Goal: Task Accomplishment & Management: Manage account settings

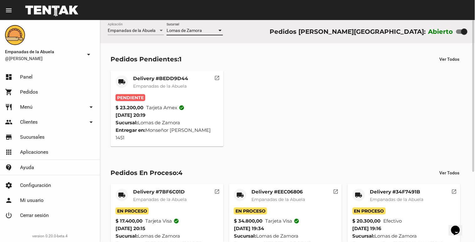
click at [131, 95] on span "Pendiente" at bounding box center [130, 97] width 30 height 7
click at [136, 91] on div "Delivery #BEDD9D44 Empanadas de la Abuela" at bounding box center [160, 84] width 55 height 19
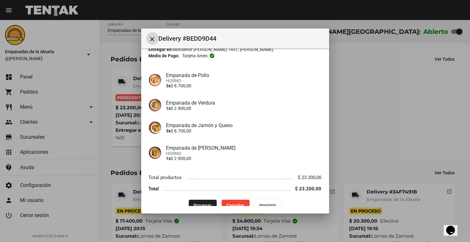
scroll to position [45, 0]
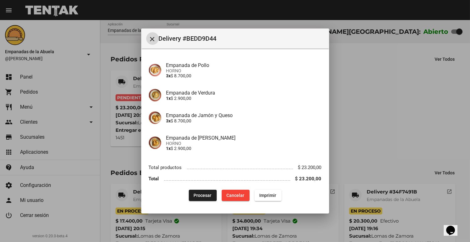
click at [195, 196] on span "Procesar" at bounding box center [203, 195] width 18 height 5
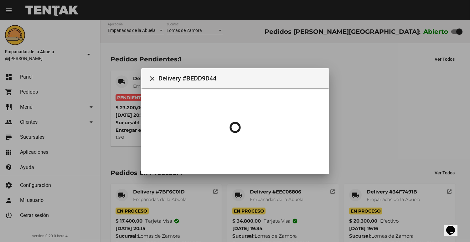
scroll to position [0, 0]
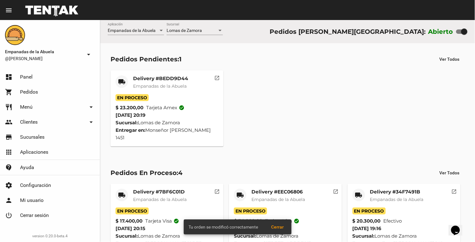
click at [133, 80] on mat-card-title "Delivery #BEDD9D44" at bounding box center [160, 78] width 55 height 6
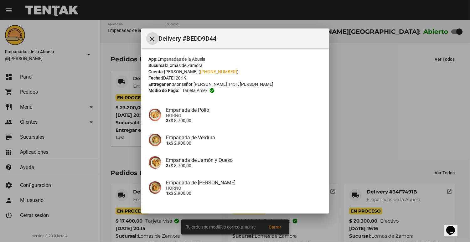
scroll to position [45, 0]
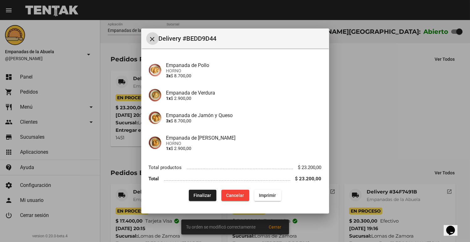
click at [269, 194] on span "Imprimir" at bounding box center [267, 195] width 17 height 5
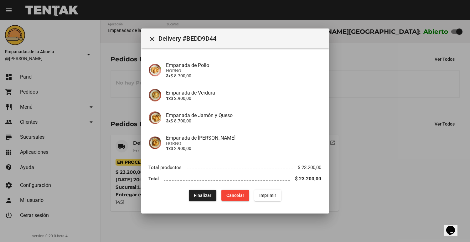
click at [385, 94] on div at bounding box center [235, 121] width 470 height 242
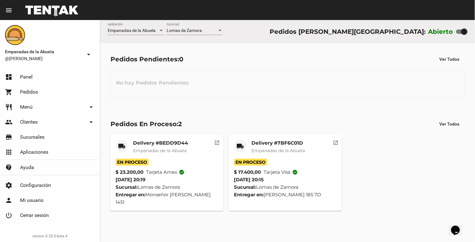
click at [193, 32] on span "Lomas de Zamora" at bounding box center [183, 30] width 35 height 5
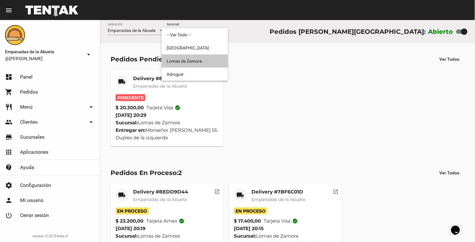
click at [172, 64] on span "Lomas de Zamora" at bounding box center [194, 60] width 56 height 13
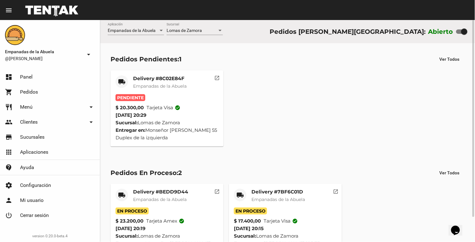
click at [151, 88] on span "Empanadas de la Abuela" at bounding box center [160, 86] width 54 height 6
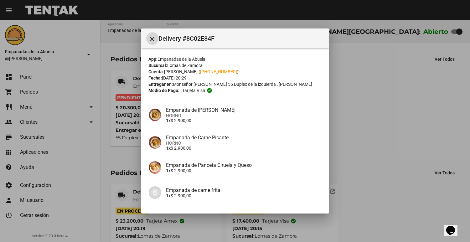
scroll to position [117, 0]
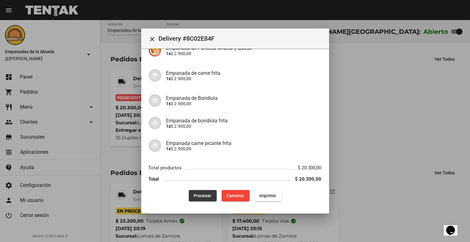
click at [204, 199] on button "Procesar" at bounding box center [203, 195] width 28 height 11
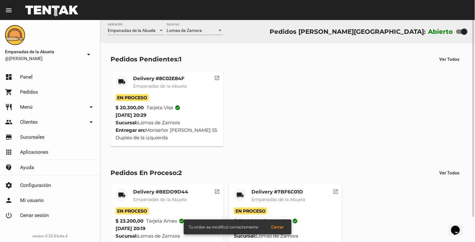
click at [146, 80] on mat-card-title "Delivery #8C02E84F" at bounding box center [160, 78] width 54 height 6
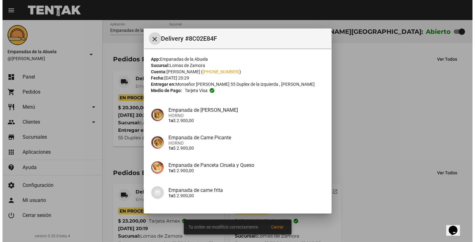
scroll to position [117, 0]
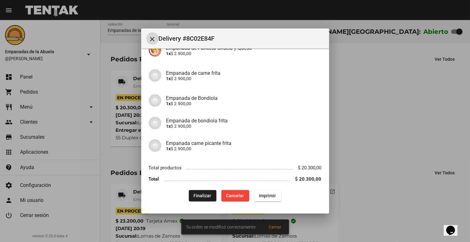
click at [262, 187] on div "App: Empanadas de la Abuela Sucursal: [PERSON_NAME] Cuenta: [PERSON_NAME] ( [PH…" at bounding box center [235, 70] width 173 height 262
click at [263, 190] on button "Imprimir" at bounding box center [267, 195] width 27 height 11
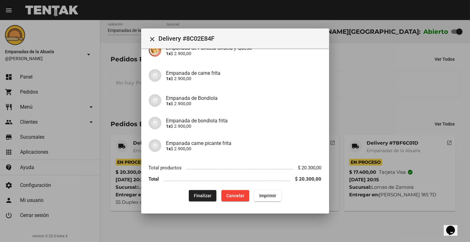
click at [410, 60] on div at bounding box center [235, 121] width 470 height 242
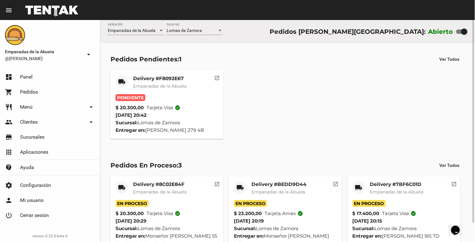
click at [179, 86] on span "Empanadas de la Abuela" at bounding box center [160, 86] width 54 height 6
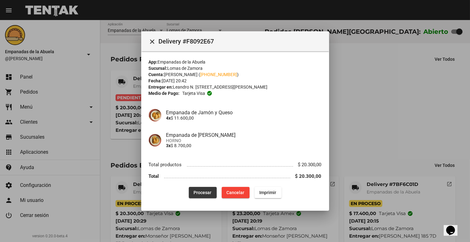
click at [204, 192] on span "Procesar" at bounding box center [203, 192] width 18 height 5
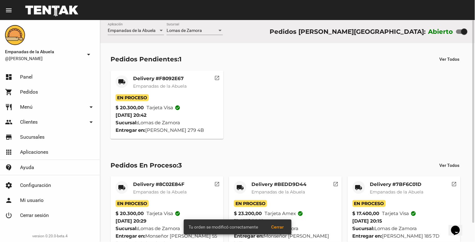
click at [131, 83] on mat-card-header "local_shipping Delivery #F8092E67 Empanadas de la Abuela" at bounding box center [166, 84] width 103 height 19
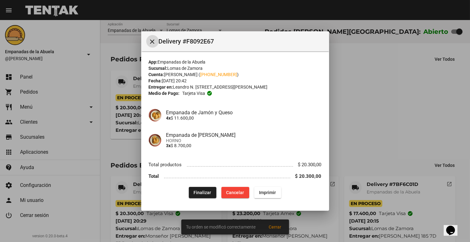
click at [275, 197] on button "Imprimir" at bounding box center [267, 192] width 27 height 11
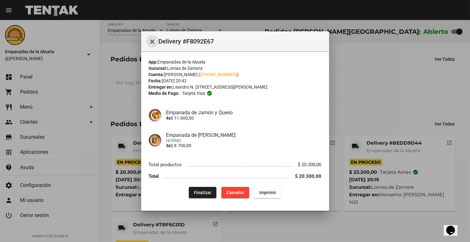
click at [151, 38] on mat-icon "close" at bounding box center [153, 42] width 8 height 8
